Goal: Task Accomplishment & Management: Manage account settings

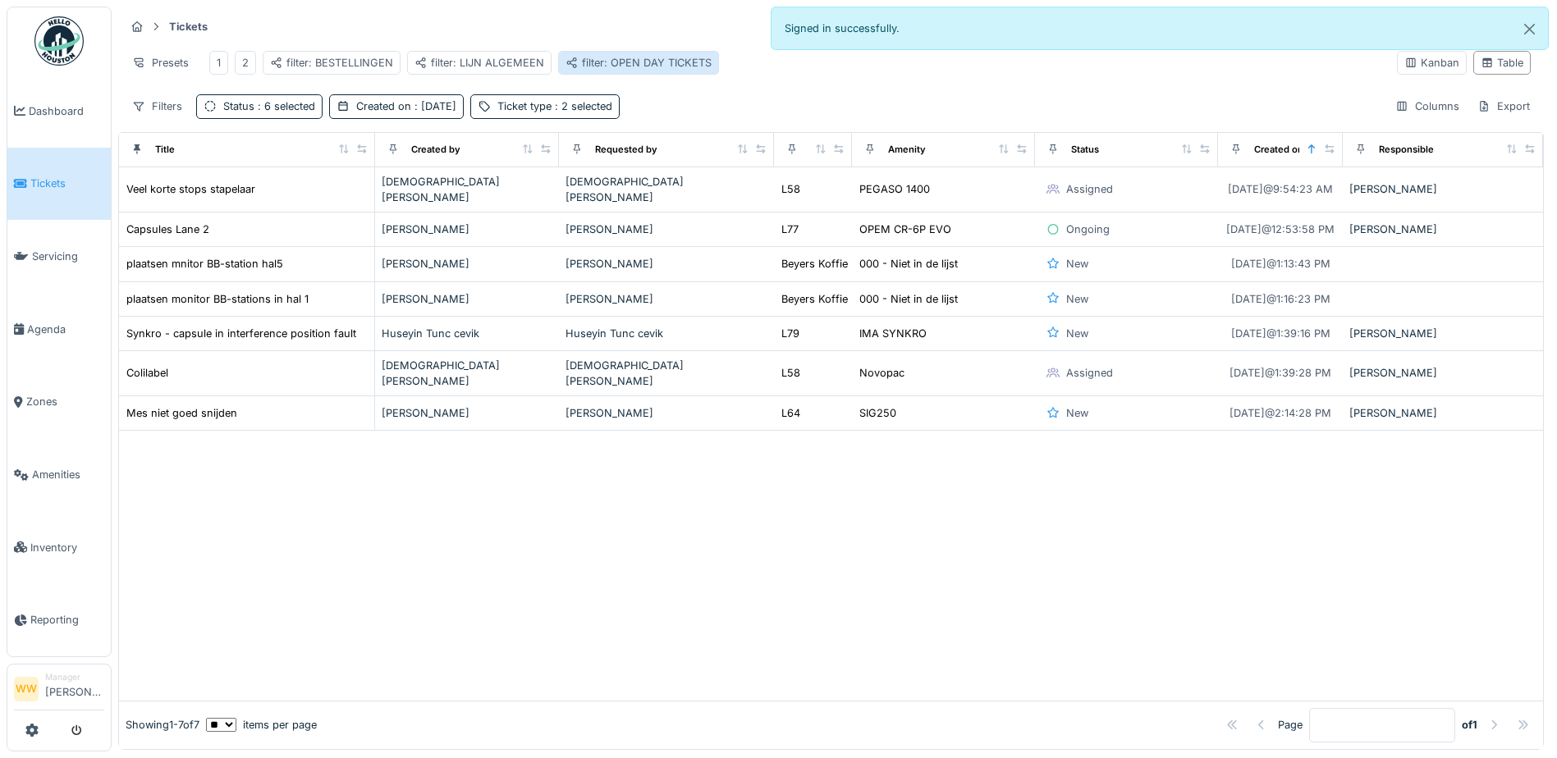
click at [633, 69] on div "filter: OPEN DAY TICKETS" at bounding box center [638, 63] width 146 height 16
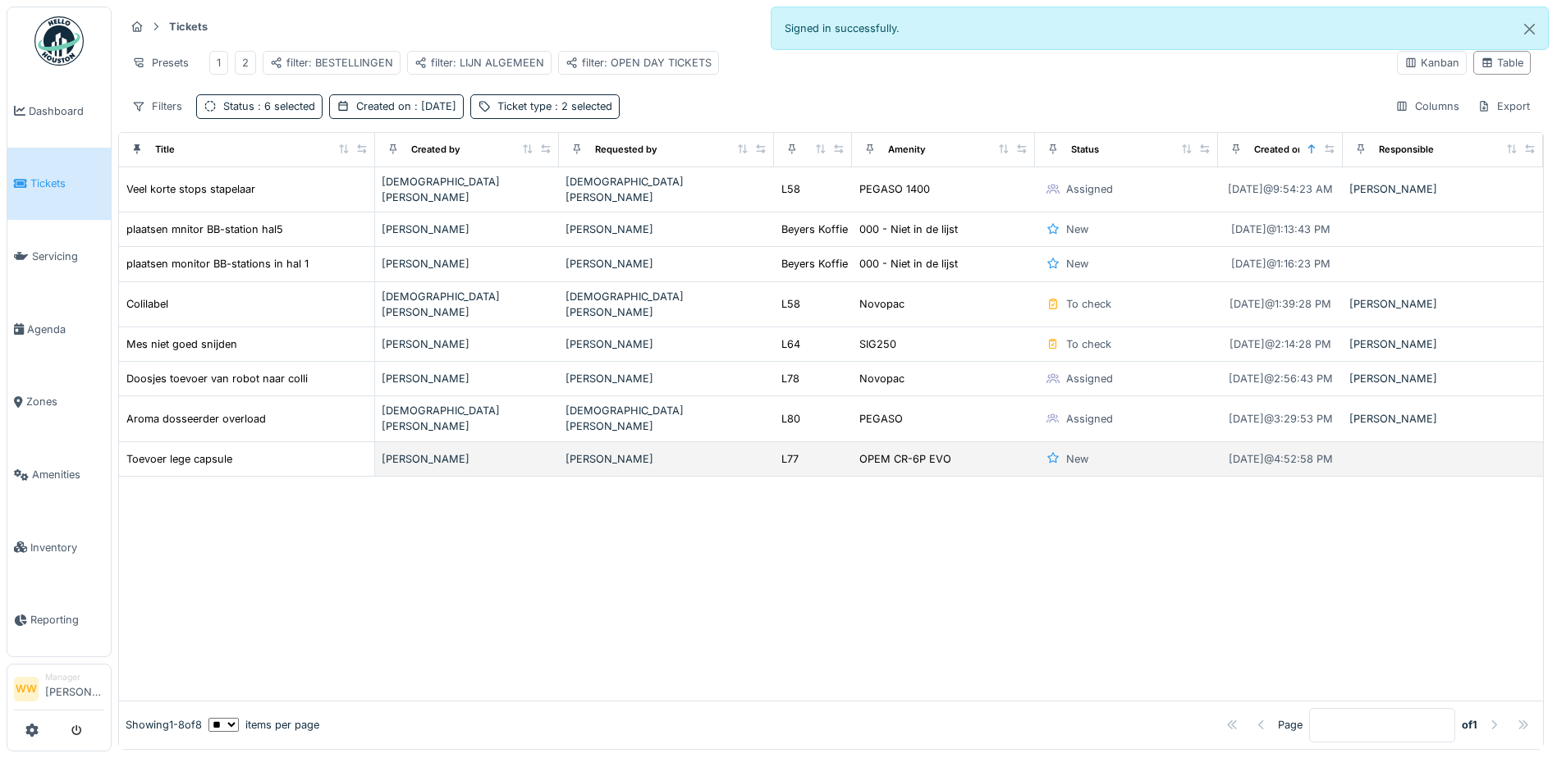
click at [669, 449] on td "[PERSON_NAME]" at bounding box center [666, 459] width 215 height 34
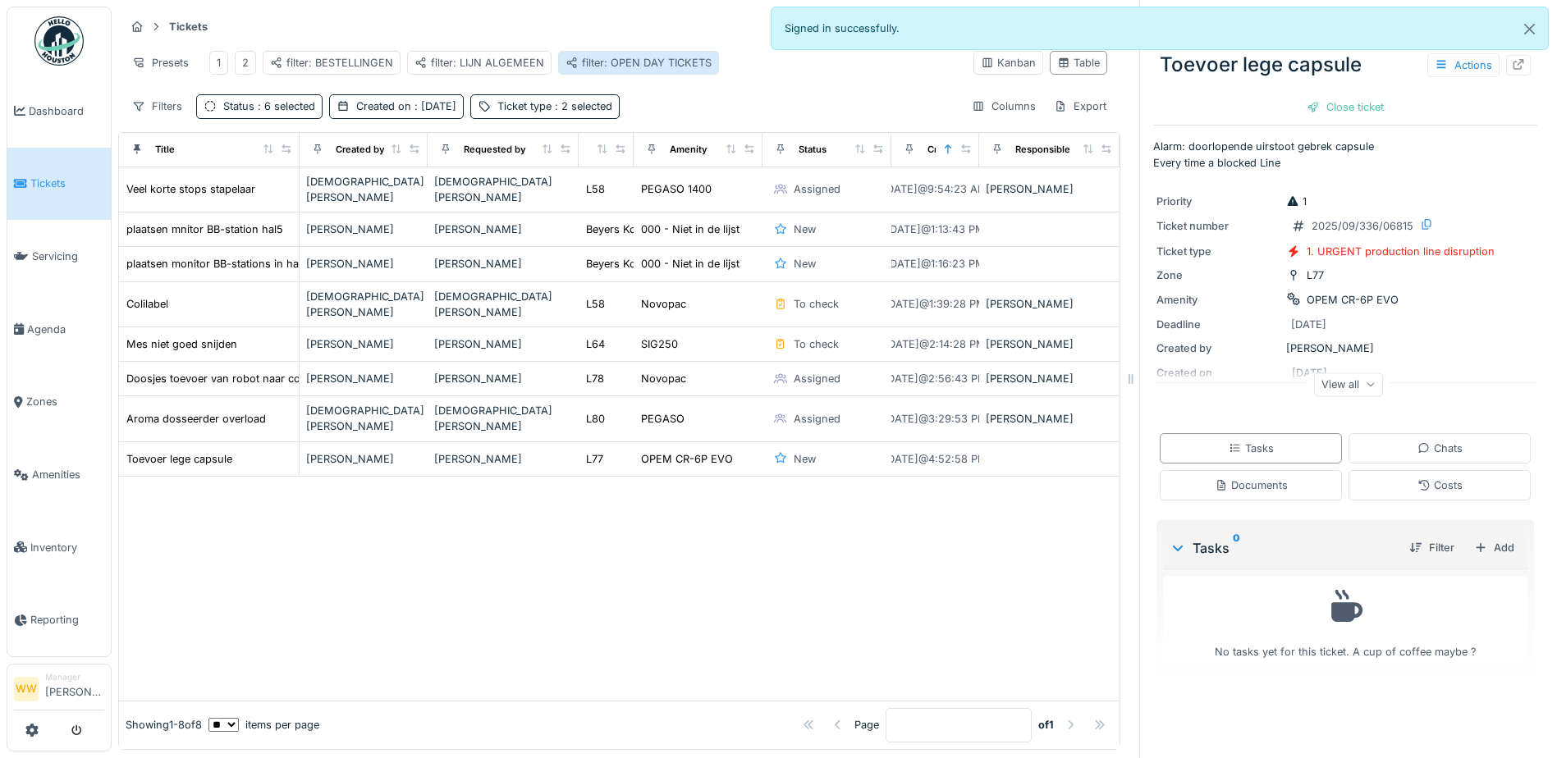
click at [601, 57] on div "filter: OPEN DAY TICKETS" at bounding box center [638, 63] width 146 height 16
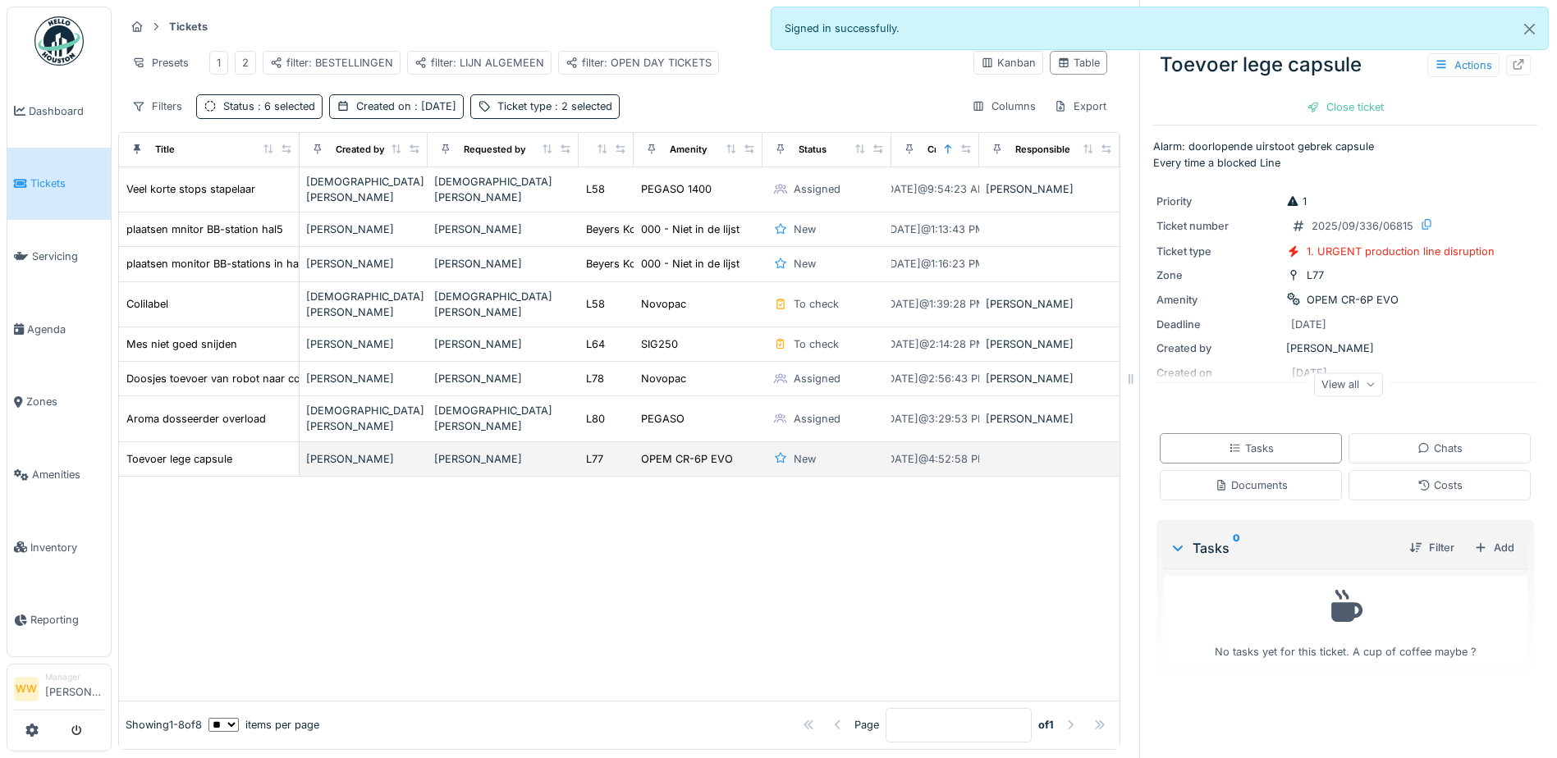
click at [979, 442] on td at bounding box center [1049, 459] width 141 height 34
click at [1320, 383] on div "View all" at bounding box center [1348, 385] width 69 height 24
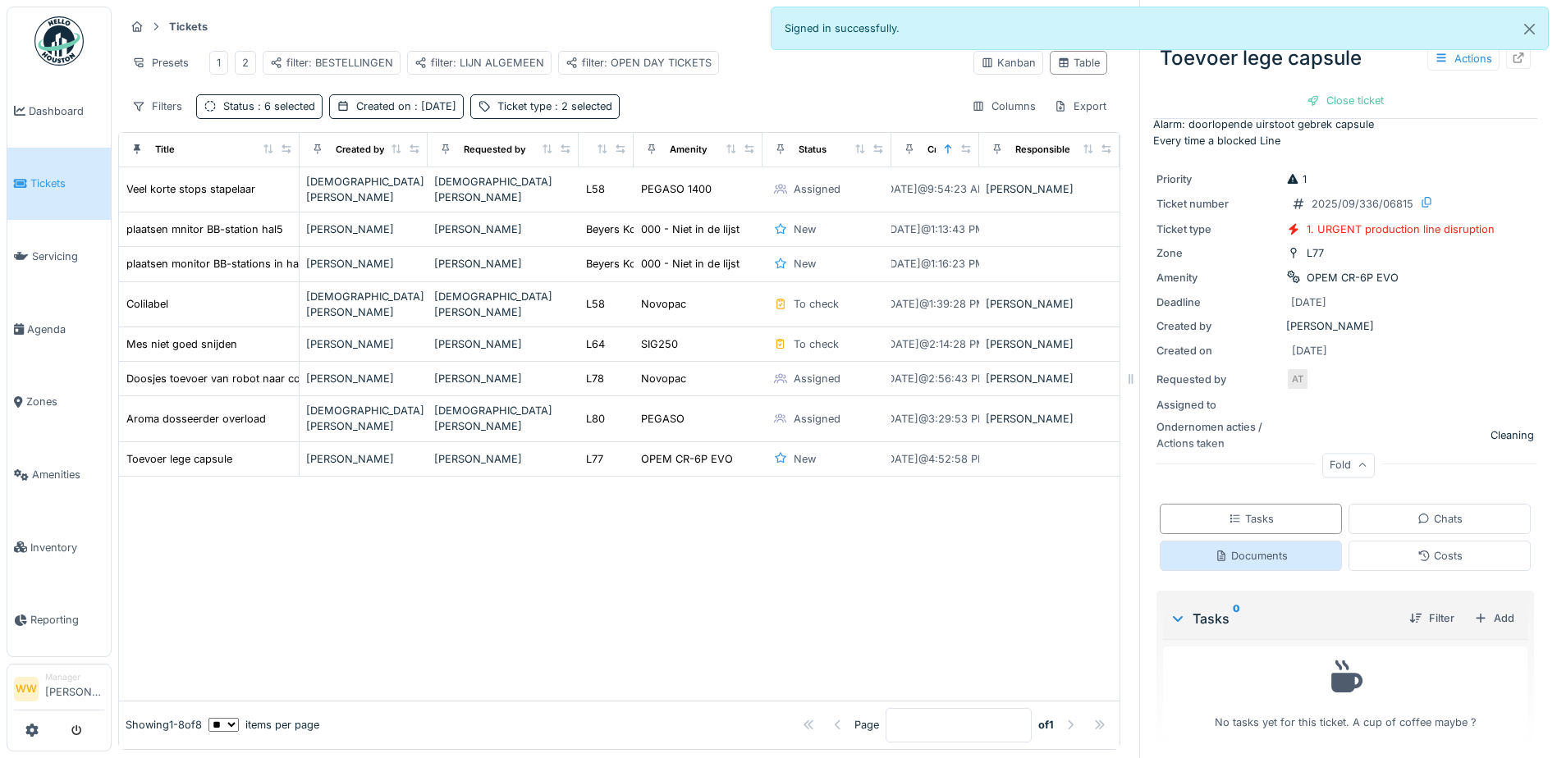
scroll to position [28, 0]
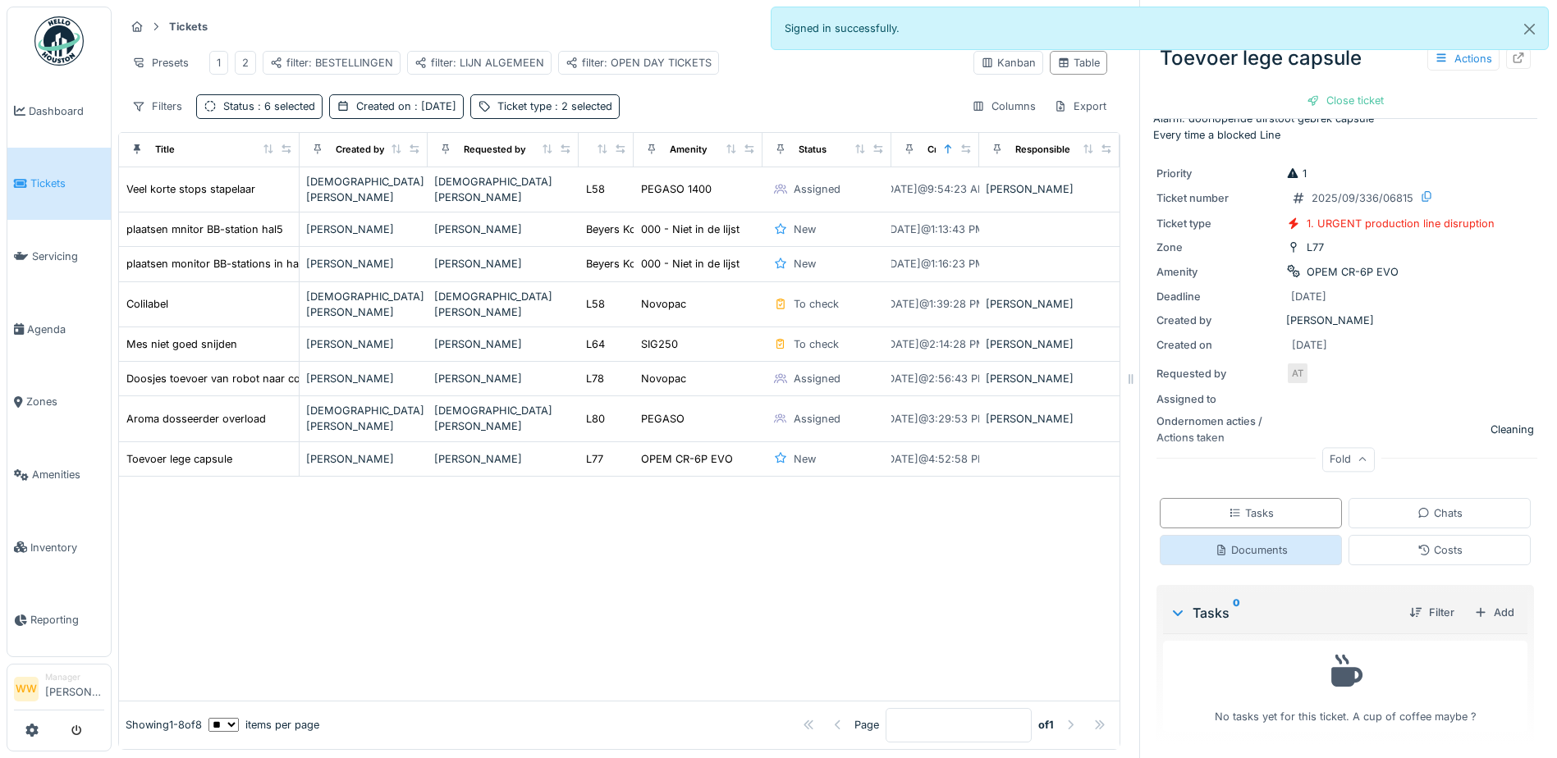
click at [1232, 551] on div "Documents" at bounding box center [1251, 550] width 73 height 16
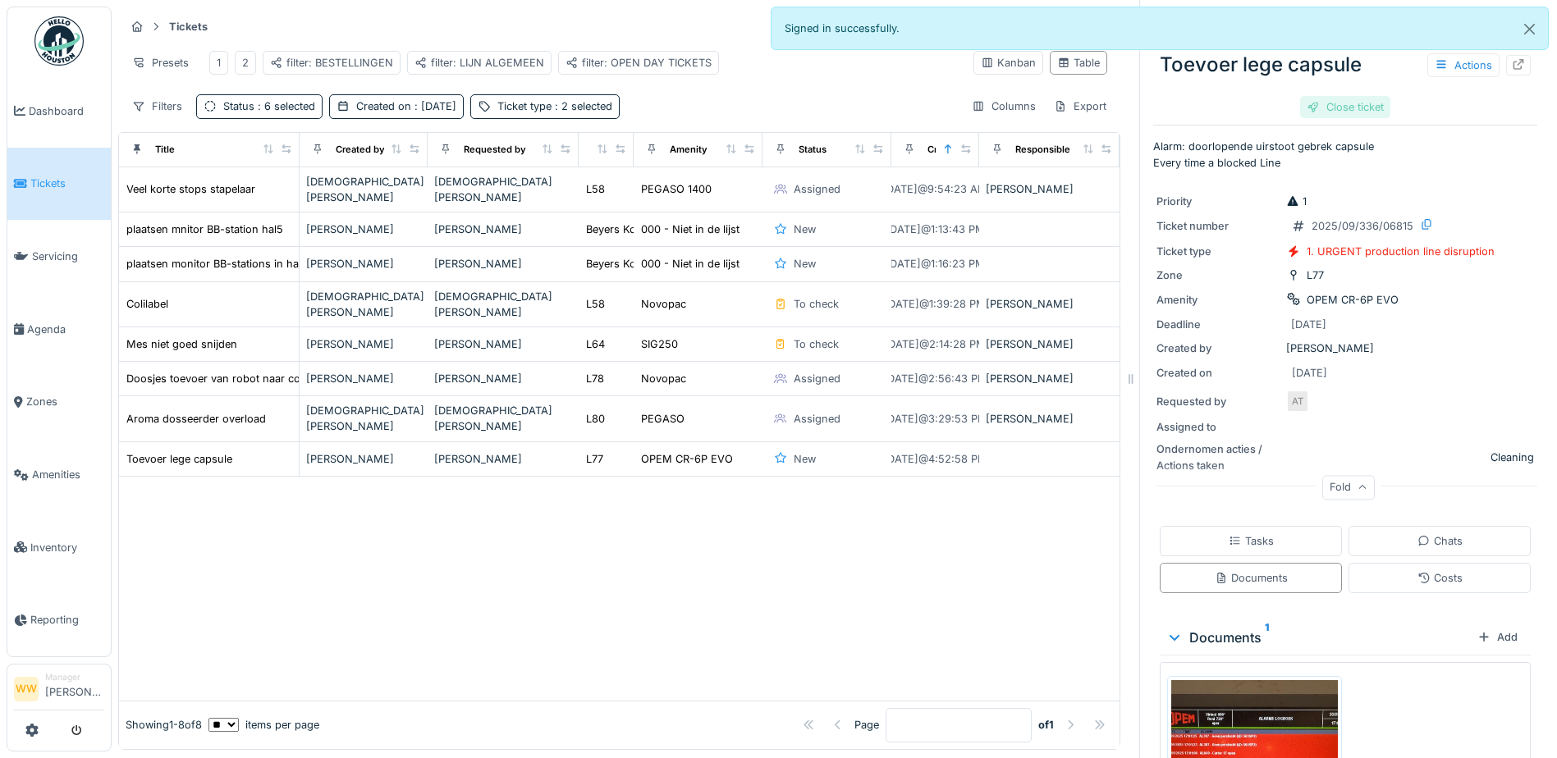
scroll to position [0, 0]
click at [1451, 74] on div "Actions" at bounding box center [1463, 65] width 72 height 24
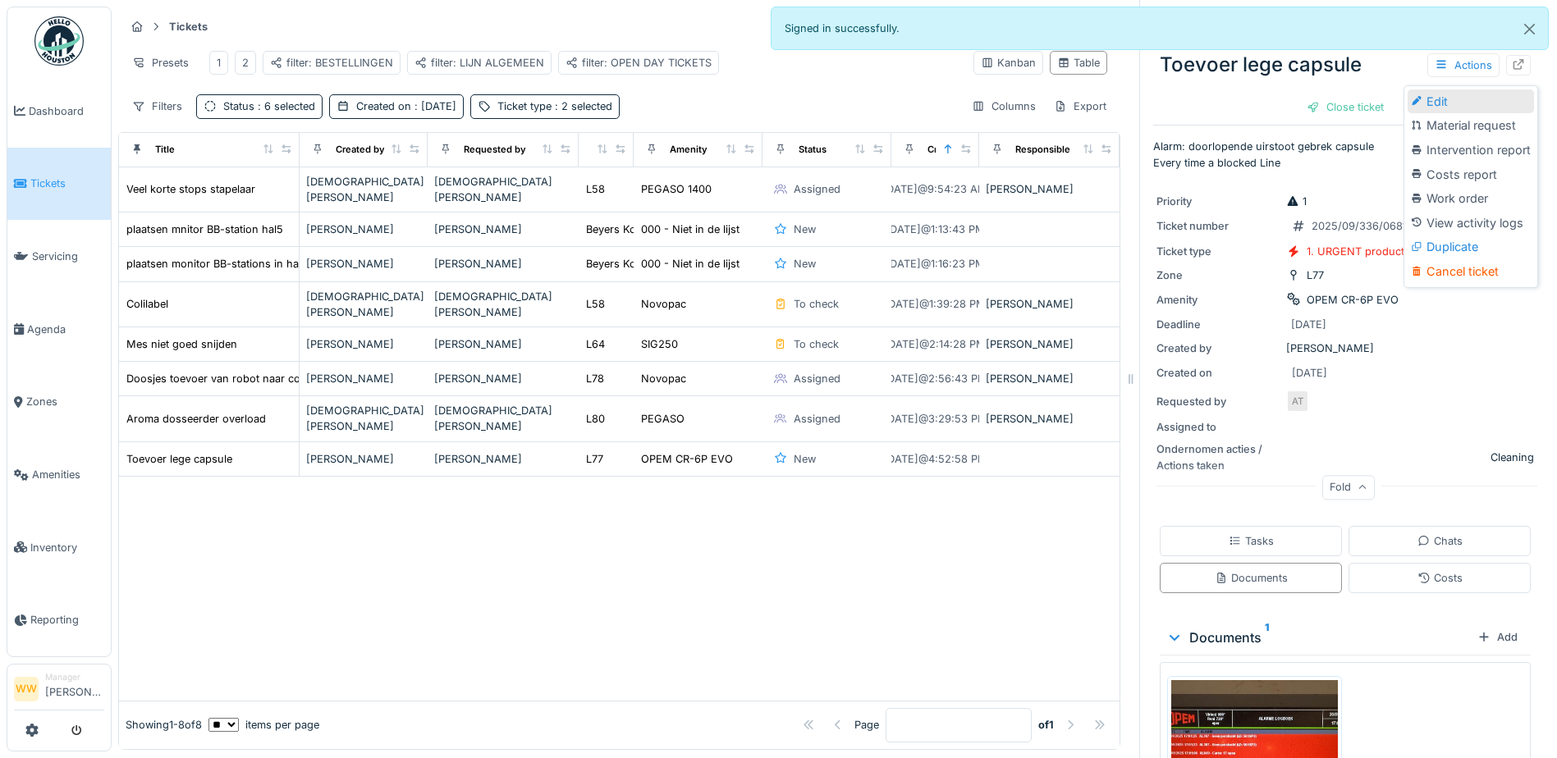
click at [1437, 102] on div "Edit" at bounding box center [1471, 101] width 126 height 25
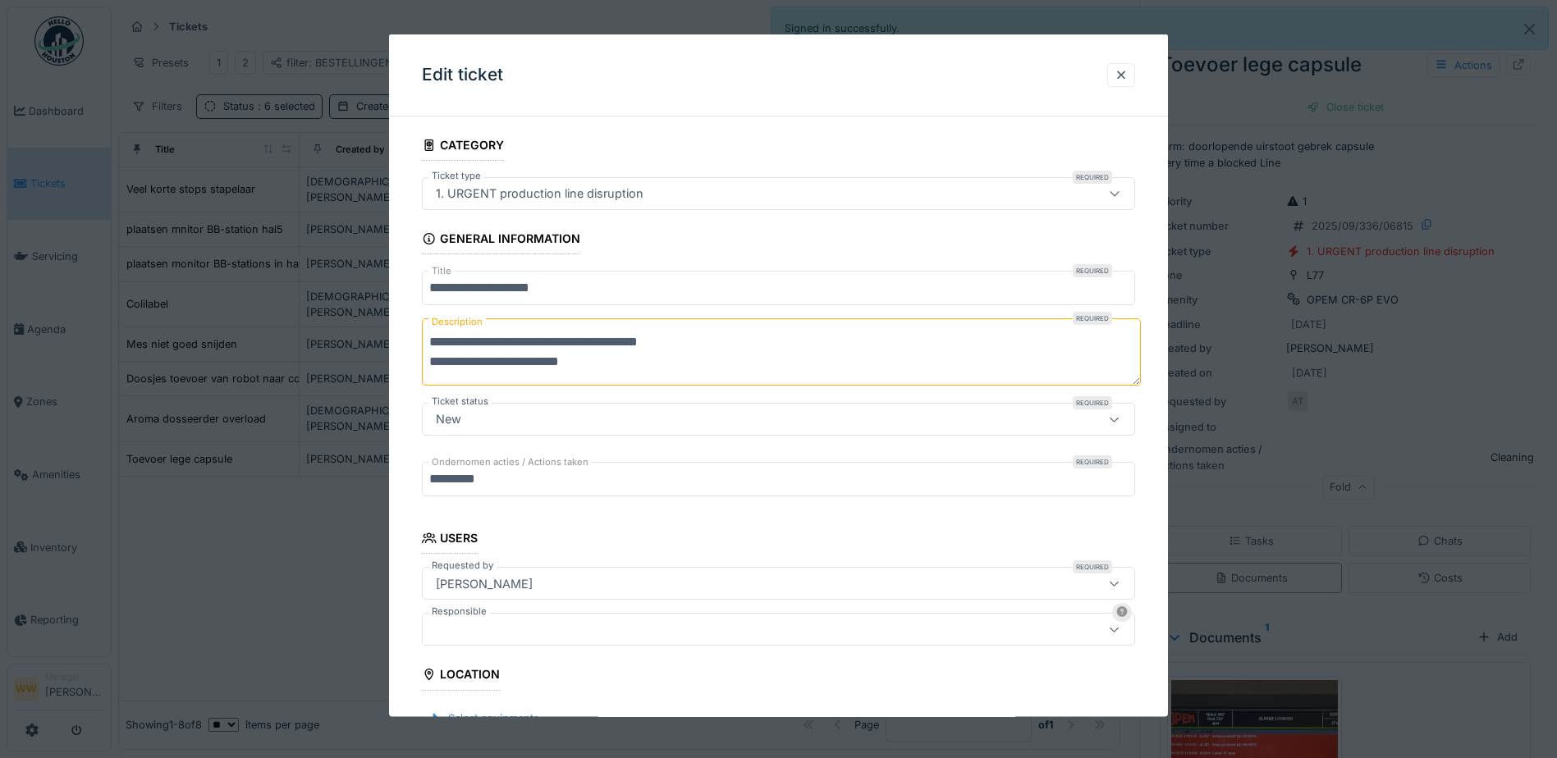
click at [473, 634] on div at bounding box center [736, 629] width 615 height 18
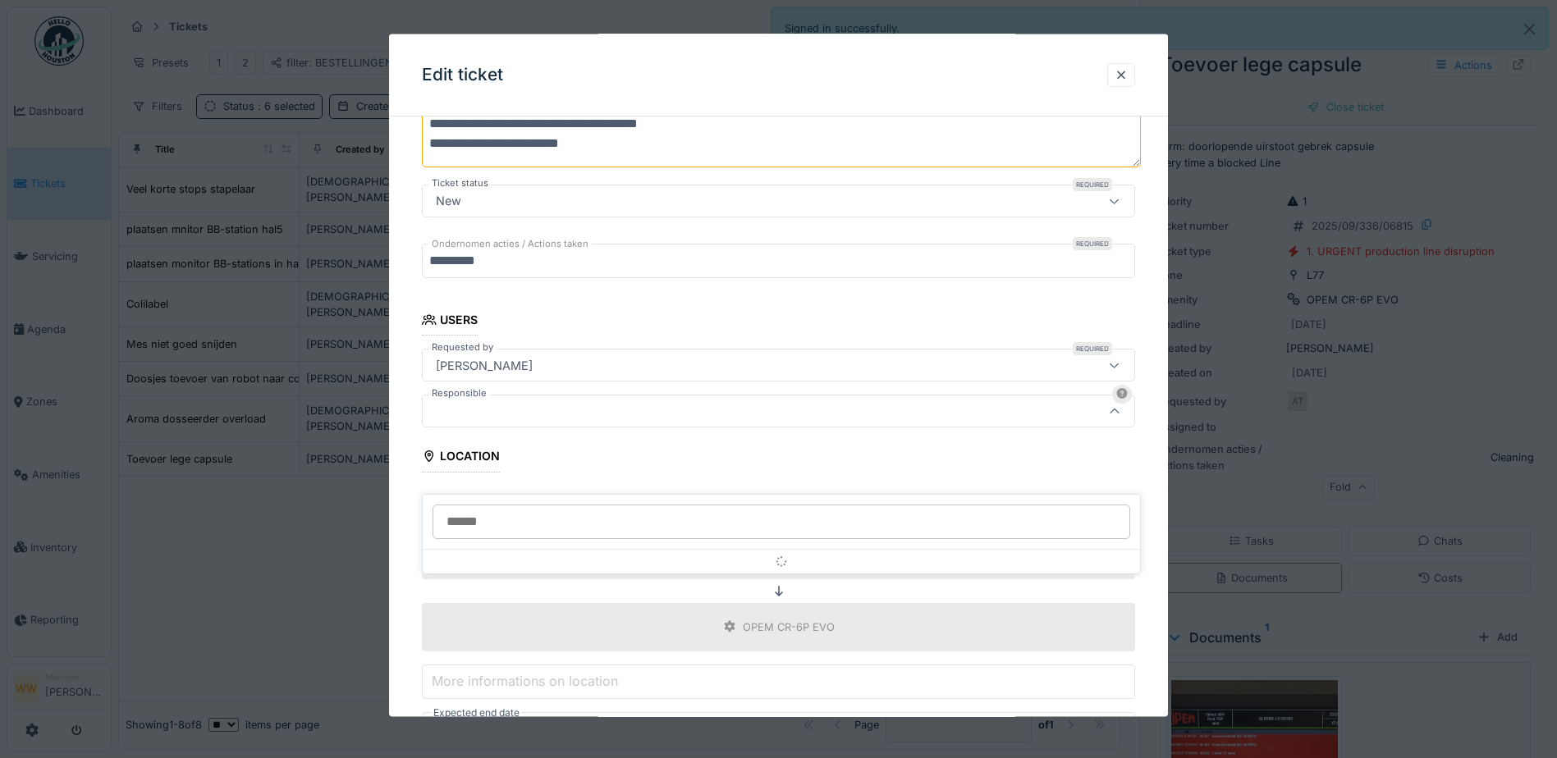
scroll to position [254, 0]
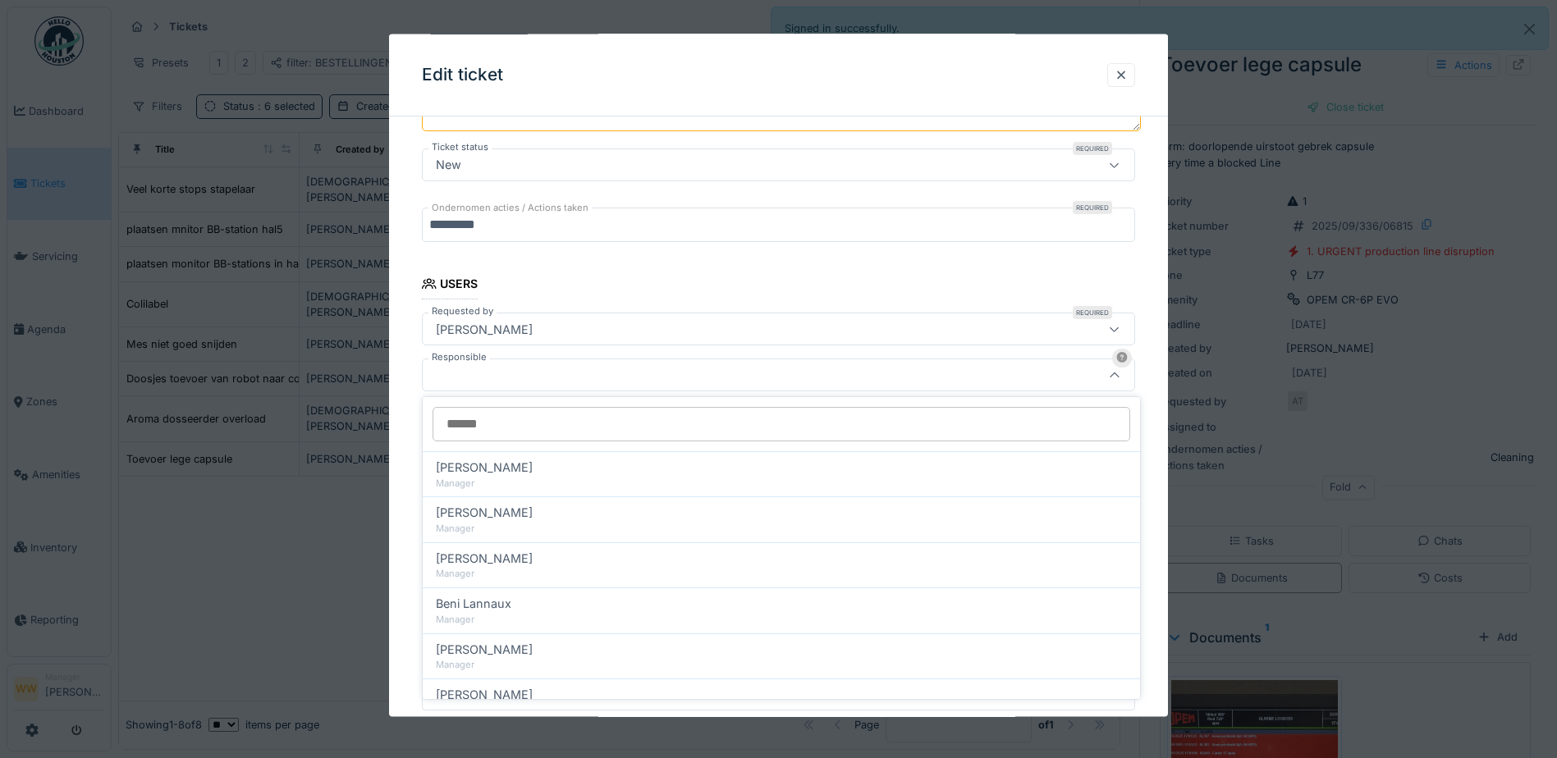
click at [513, 424] on input "Responsible" at bounding box center [782, 424] width 698 height 34
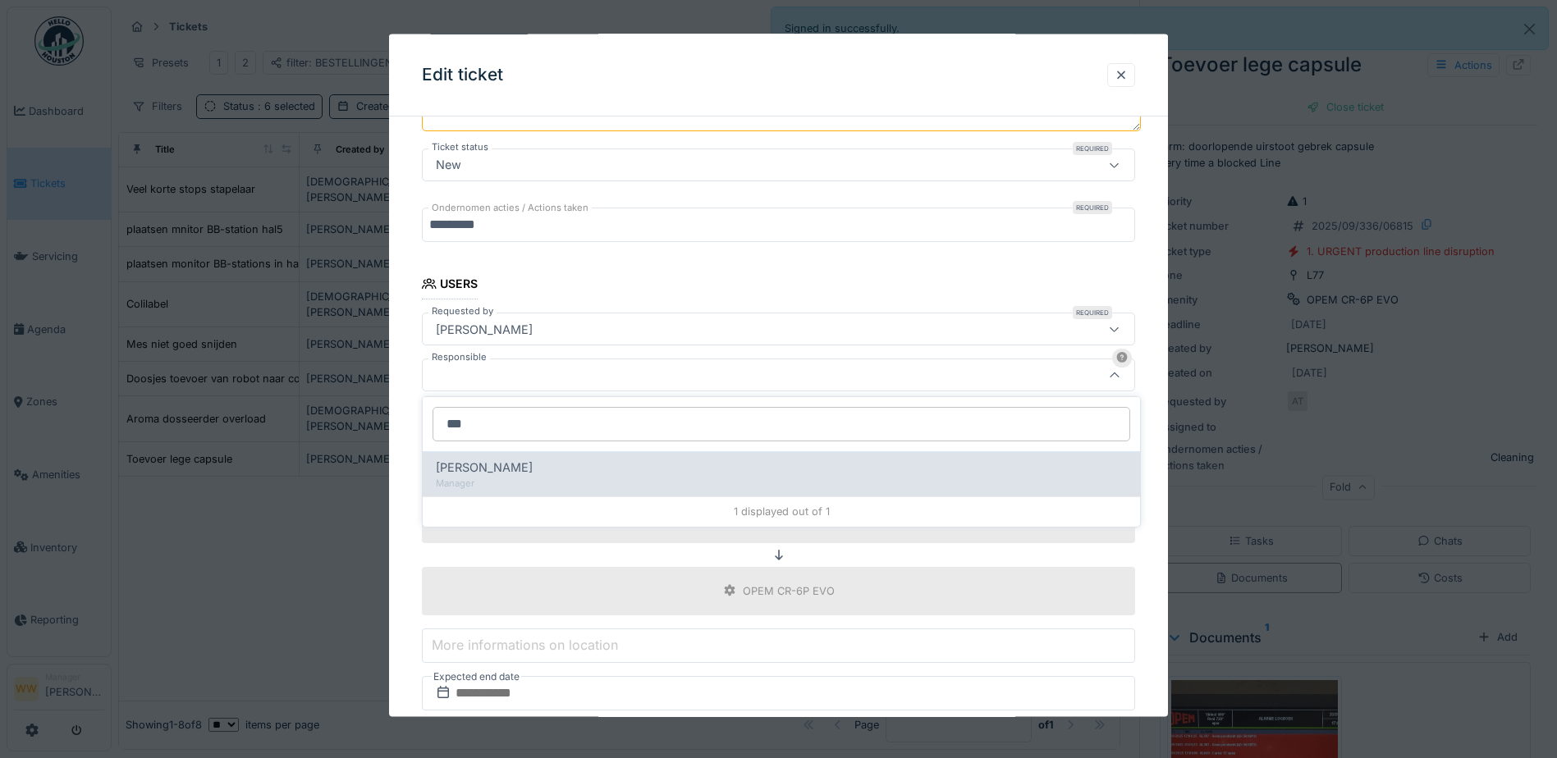
type input "***"
click at [497, 476] on span "[PERSON_NAME]" at bounding box center [484, 468] width 97 height 18
type input "****"
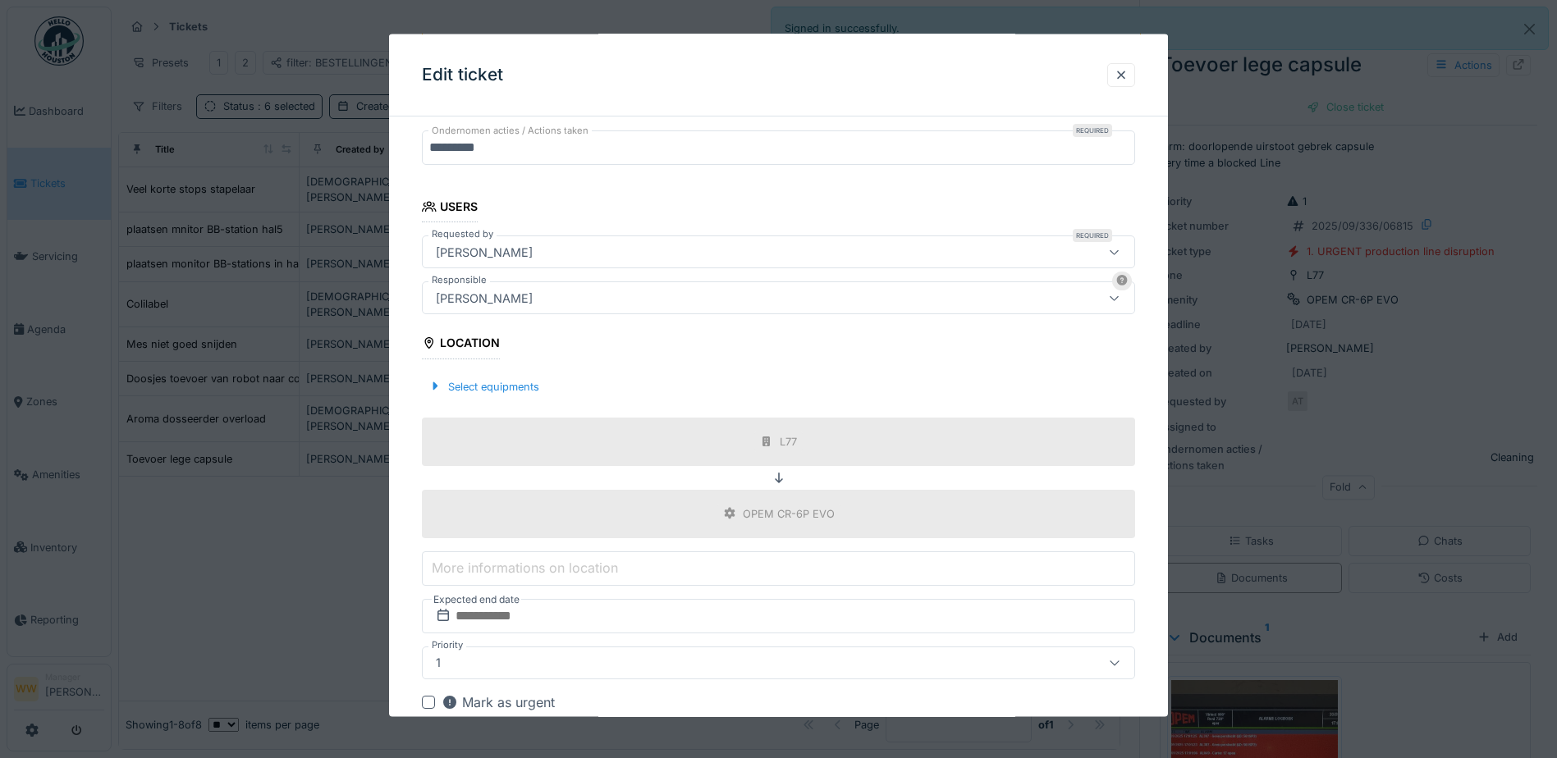
scroll to position [420, 0]
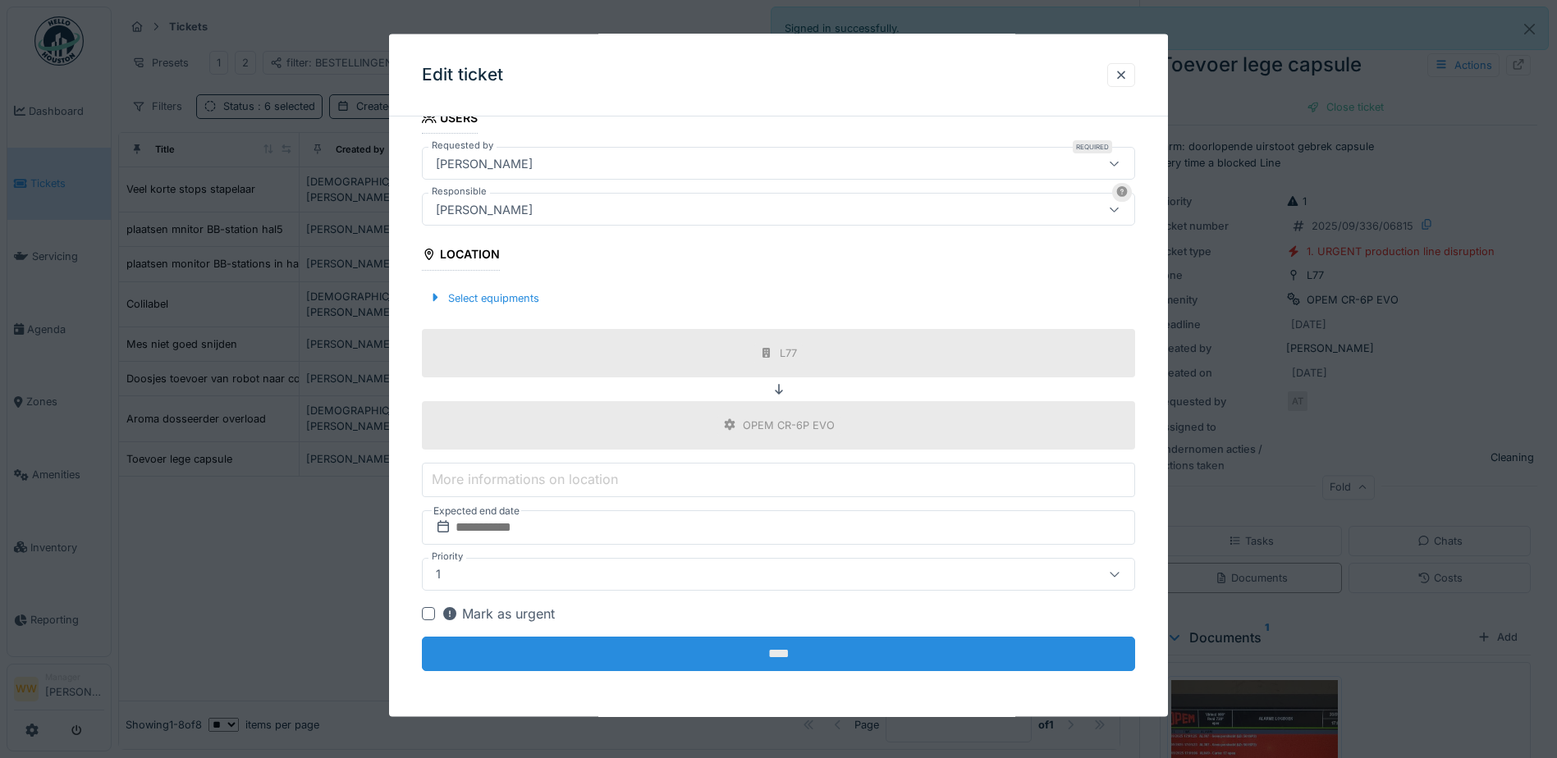
click at [584, 640] on input "****" at bounding box center [778, 653] width 713 height 34
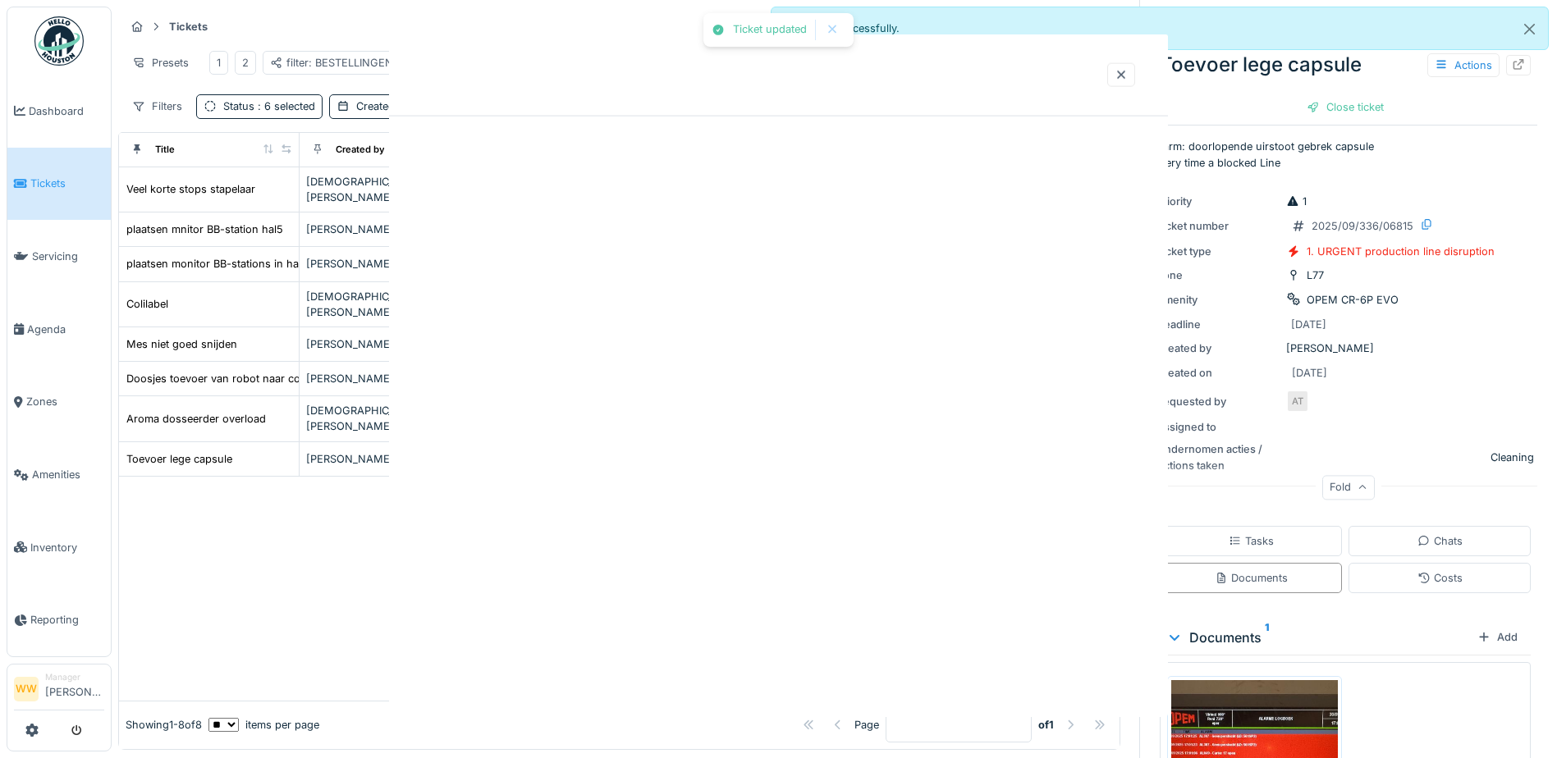
scroll to position [0, 0]
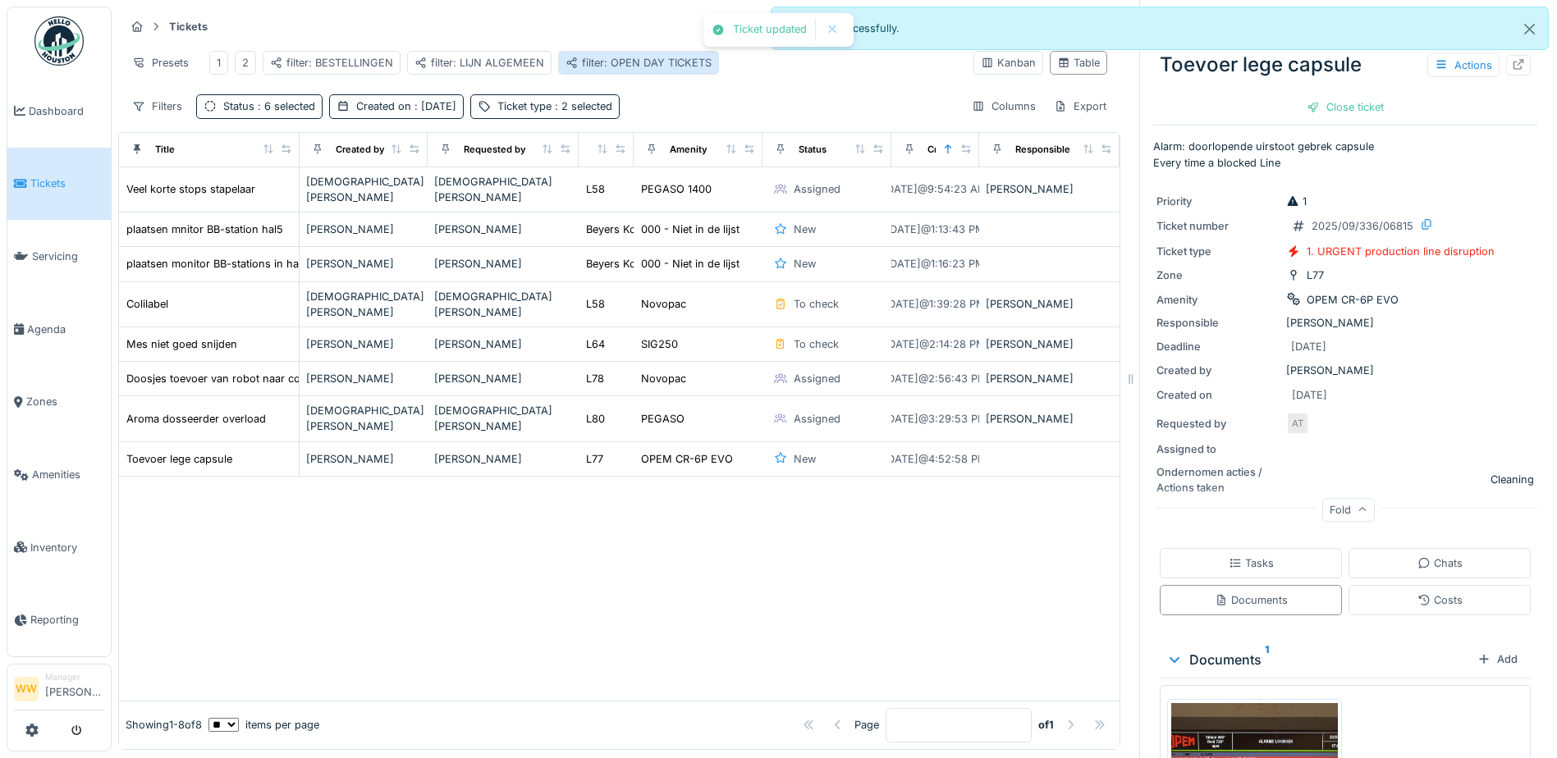
click at [675, 66] on div "filter: OPEN DAY TICKETS" at bounding box center [638, 63] width 146 height 16
